Goal: Find specific page/section: Find specific page/section

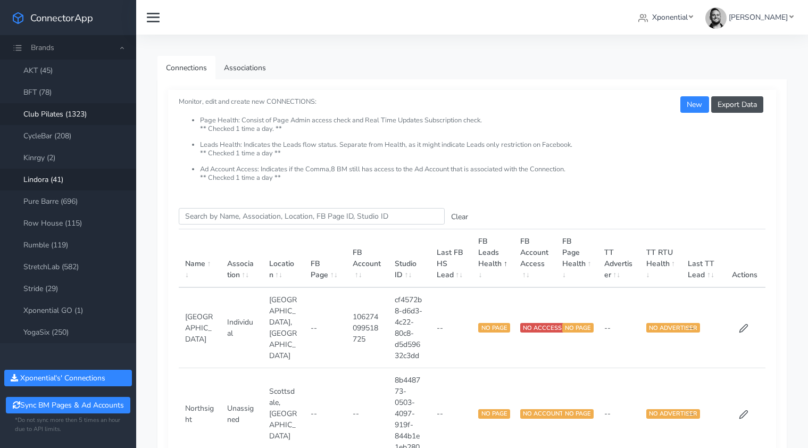
scroll to position [68, 0]
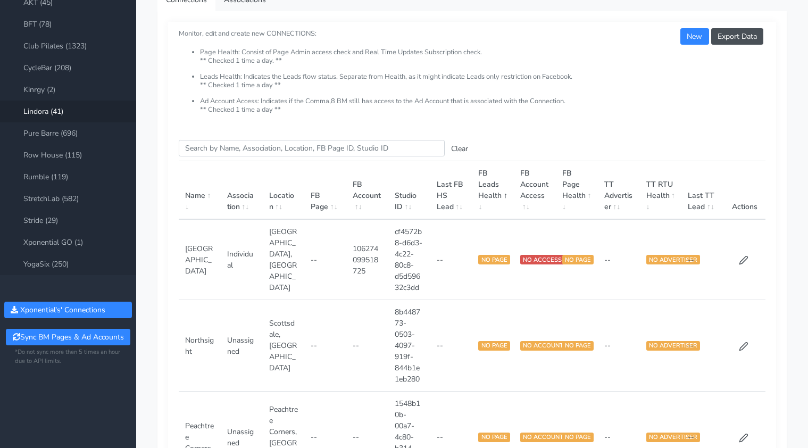
click at [211, 148] on input "Search this table" at bounding box center [312, 148] width 266 height 16
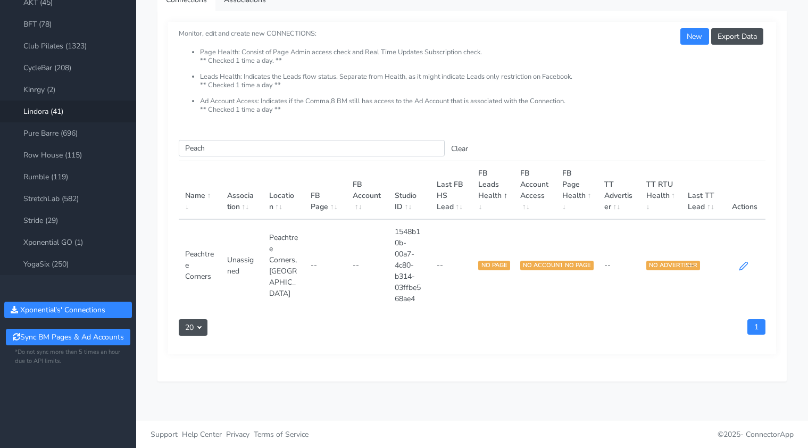
type input "Peach"
click at [744, 267] on icon at bounding box center [743, 266] width 10 height 10
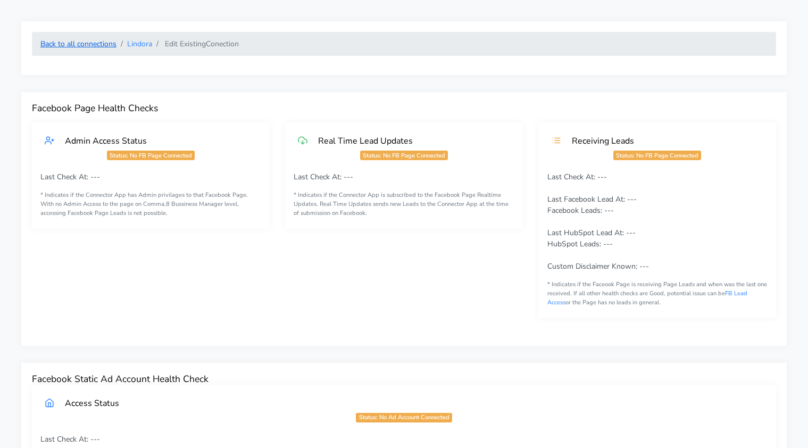
click at [87, 46] on link "Back to all connections" at bounding box center [78, 44] width 76 height 10
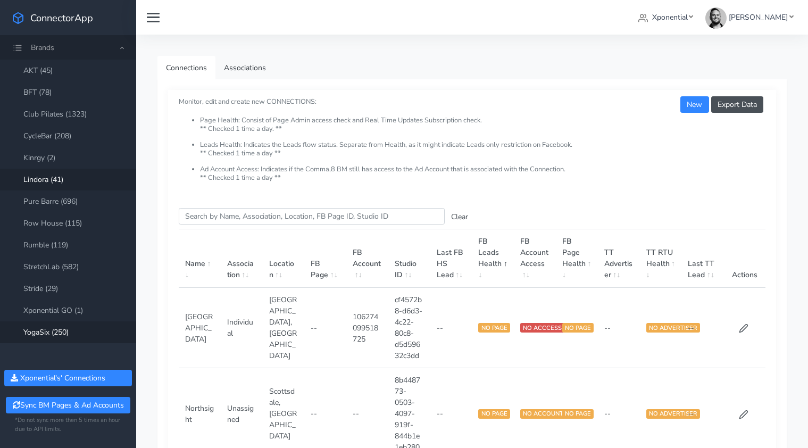
click at [62, 334] on link "YogaSix (250)" at bounding box center [68, 332] width 136 height 22
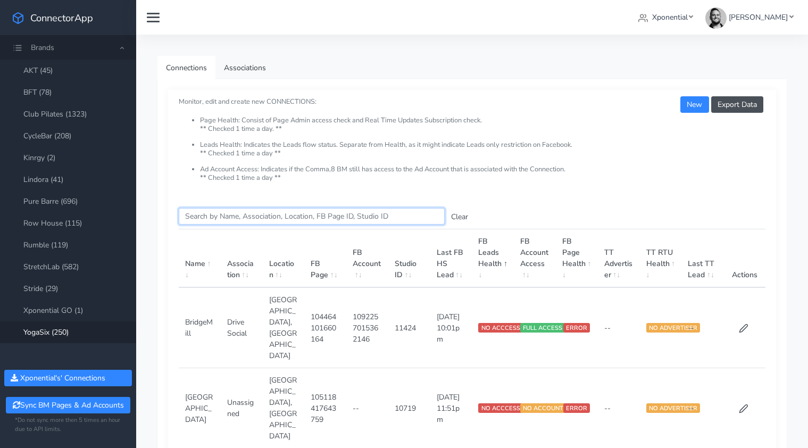
click at [225, 216] on input "Search this table" at bounding box center [312, 216] width 266 height 16
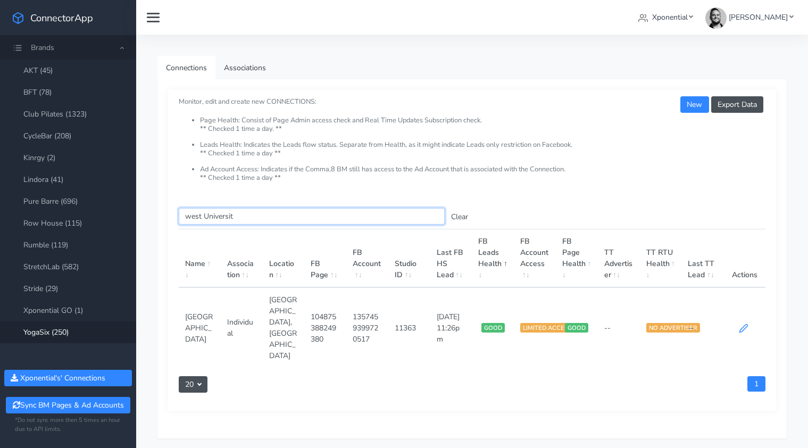
type input "west Universit"
click at [743, 323] on icon at bounding box center [743, 328] width 10 height 10
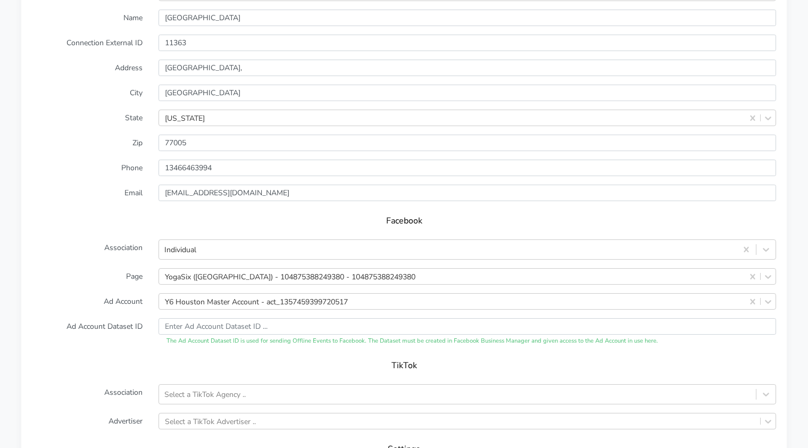
scroll to position [931, 0]
